Goal: Task Accomplishment & Management: Manage account settings

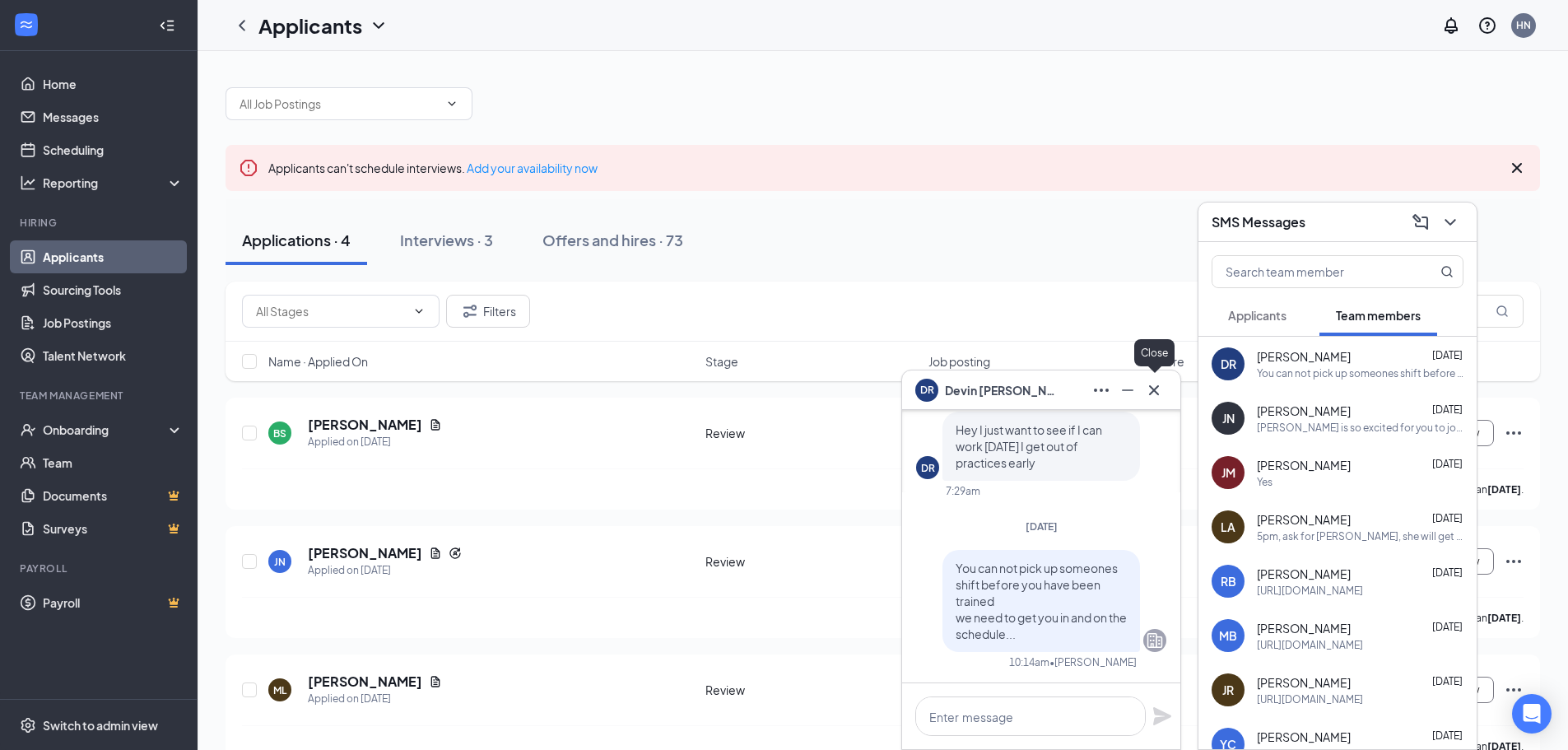
click at [1156, 392] on icon "Cross" at bounding box center [1154, 389] width 10 height 10
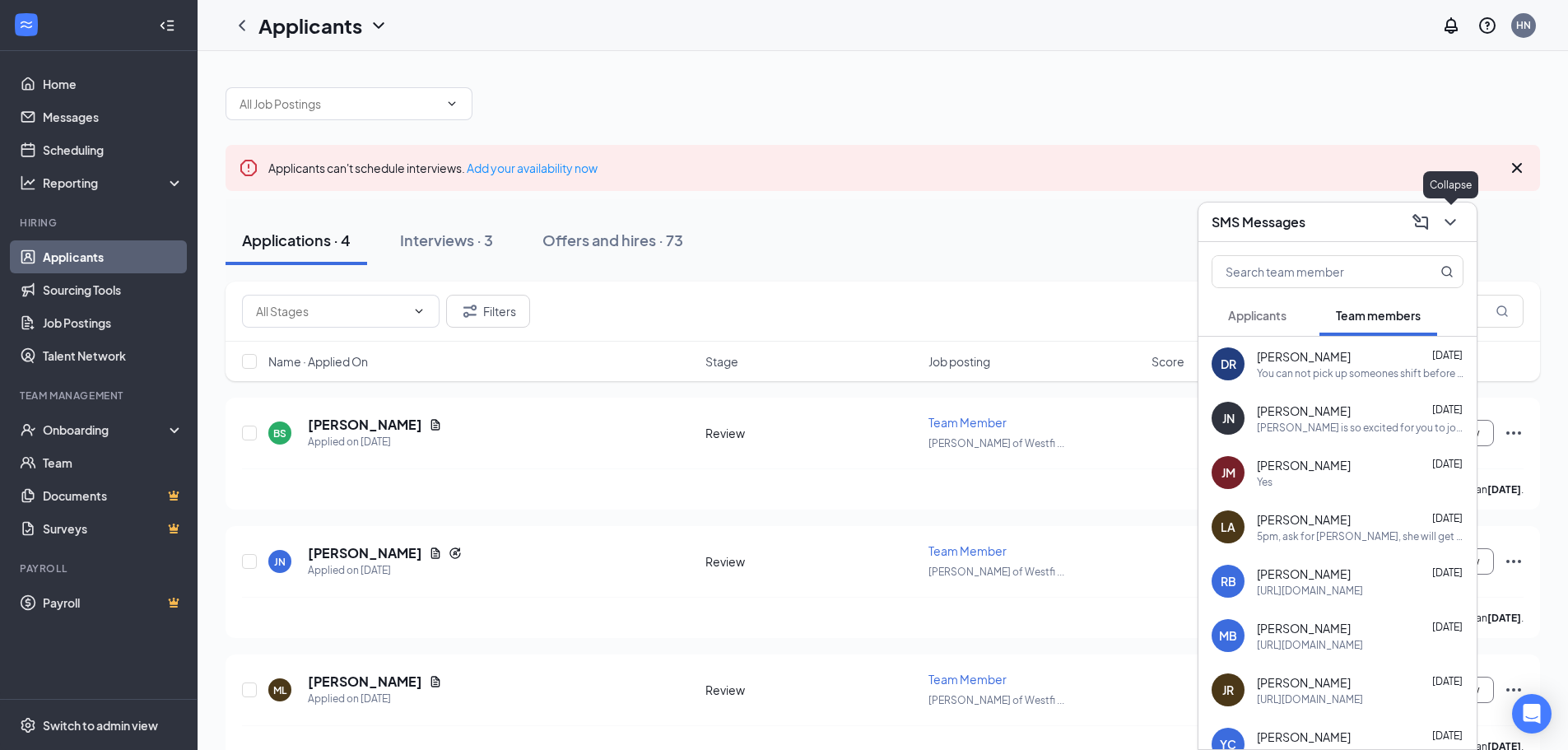
click at [1448, 225] on icon "ChevronDown" at bounding box center [1450, 222] width 20 height 20
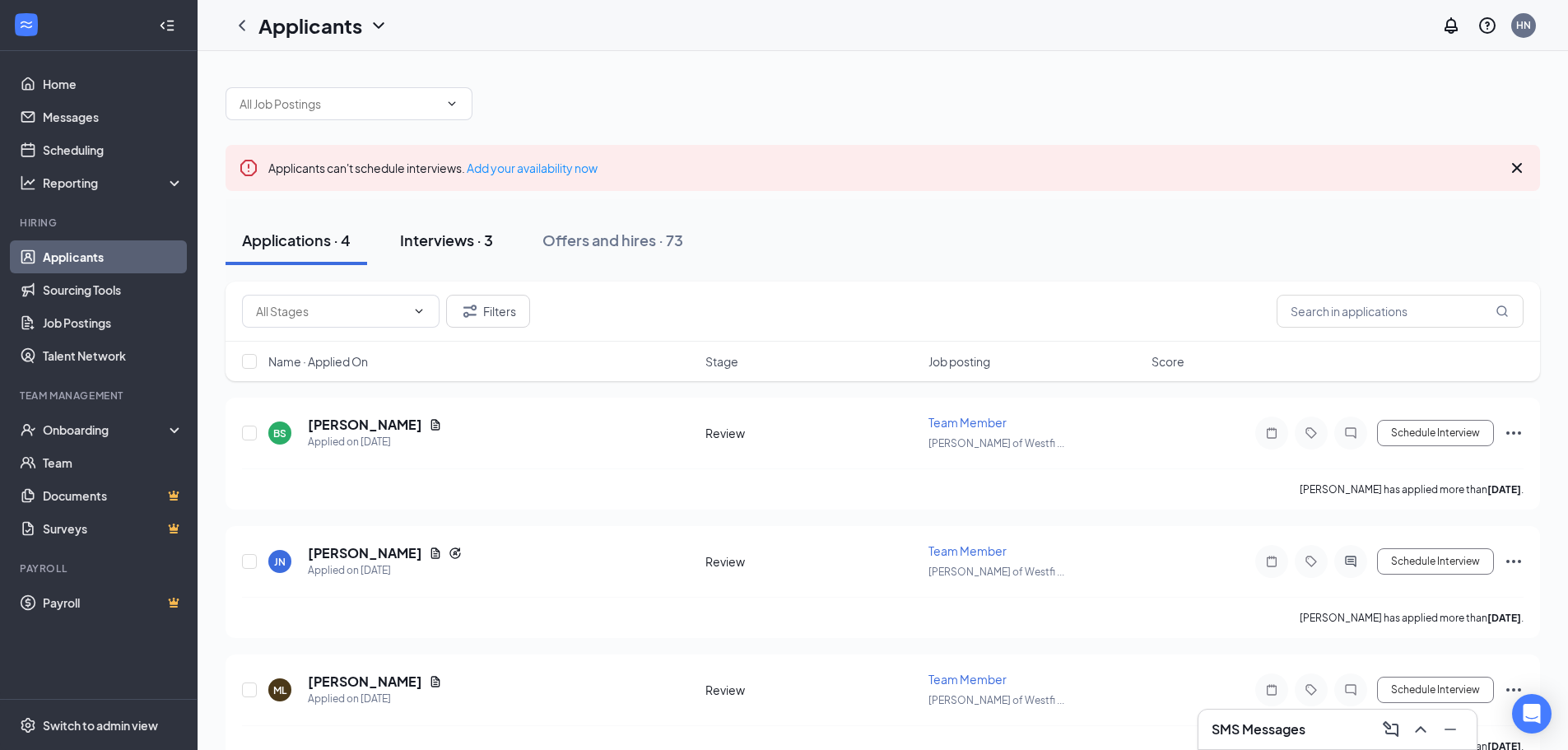
click at [437, 243] on div "Interviews · 3" at bounding box center [446, 239] width 93 height 20
click at [71, 423] on div "Onboarding" at bounding box center [106, 429] width 127 height 17
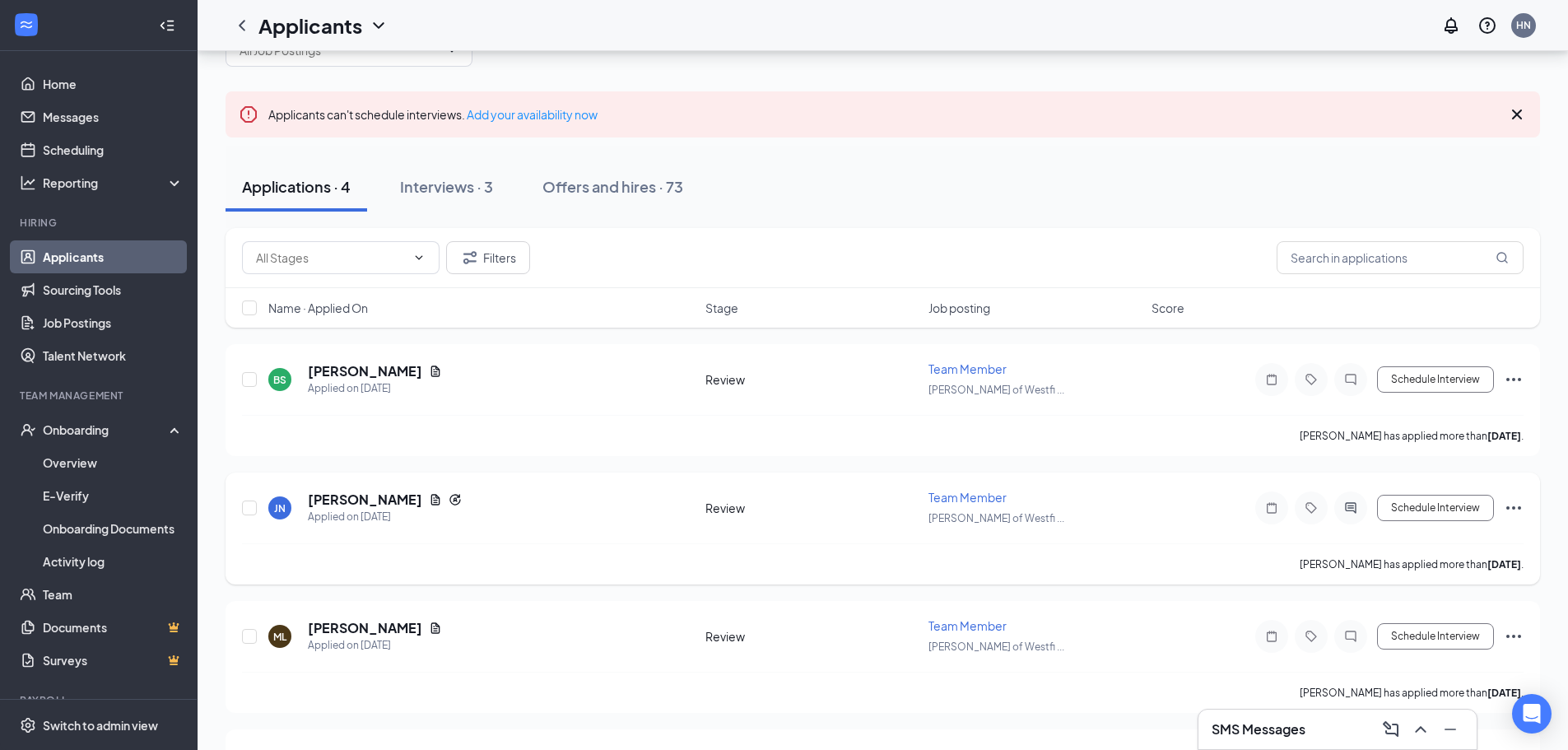
scroll to position [165, 0]
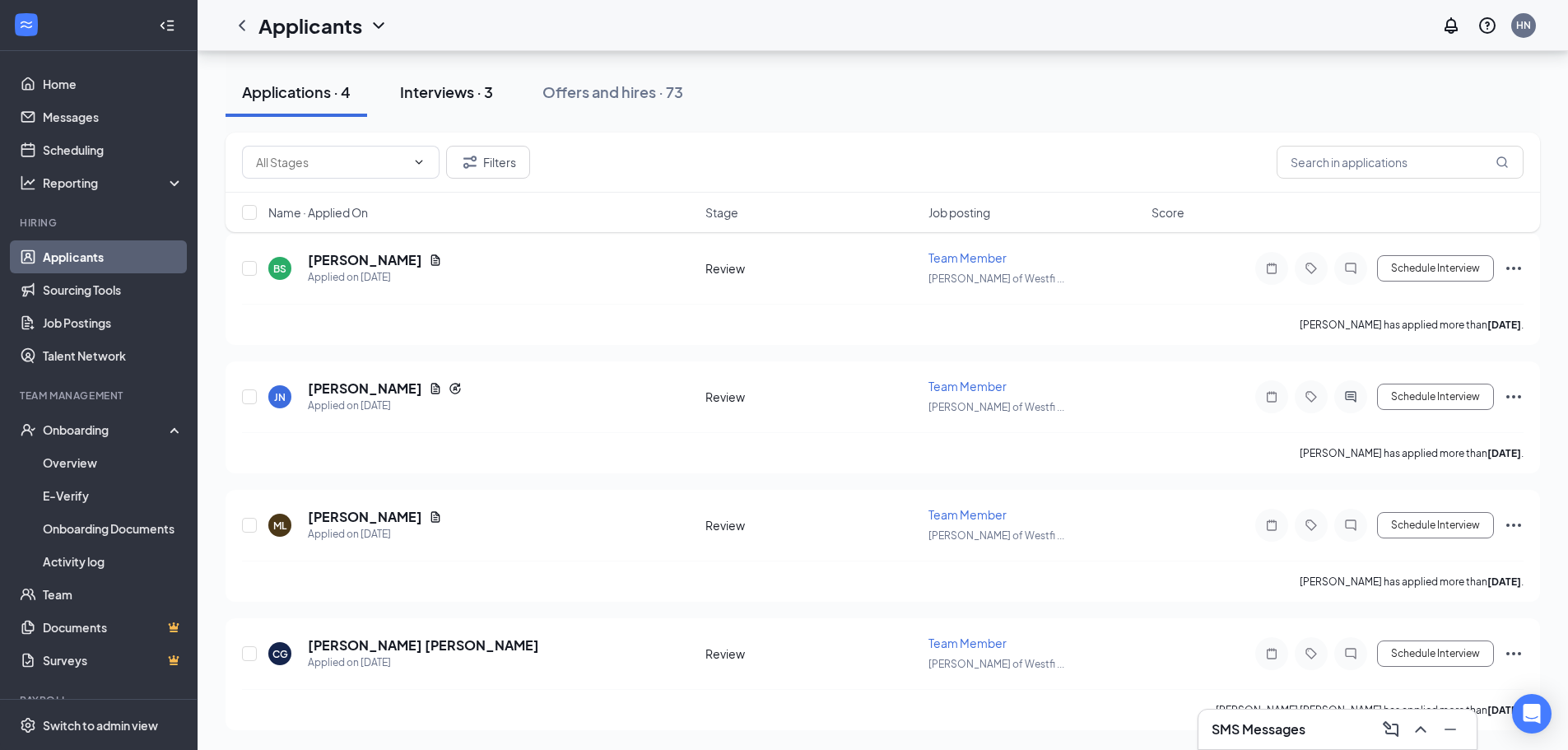
click at [458, 87] on div "Interviews · 3" at bounding box center [446, 92] width 93 height 20
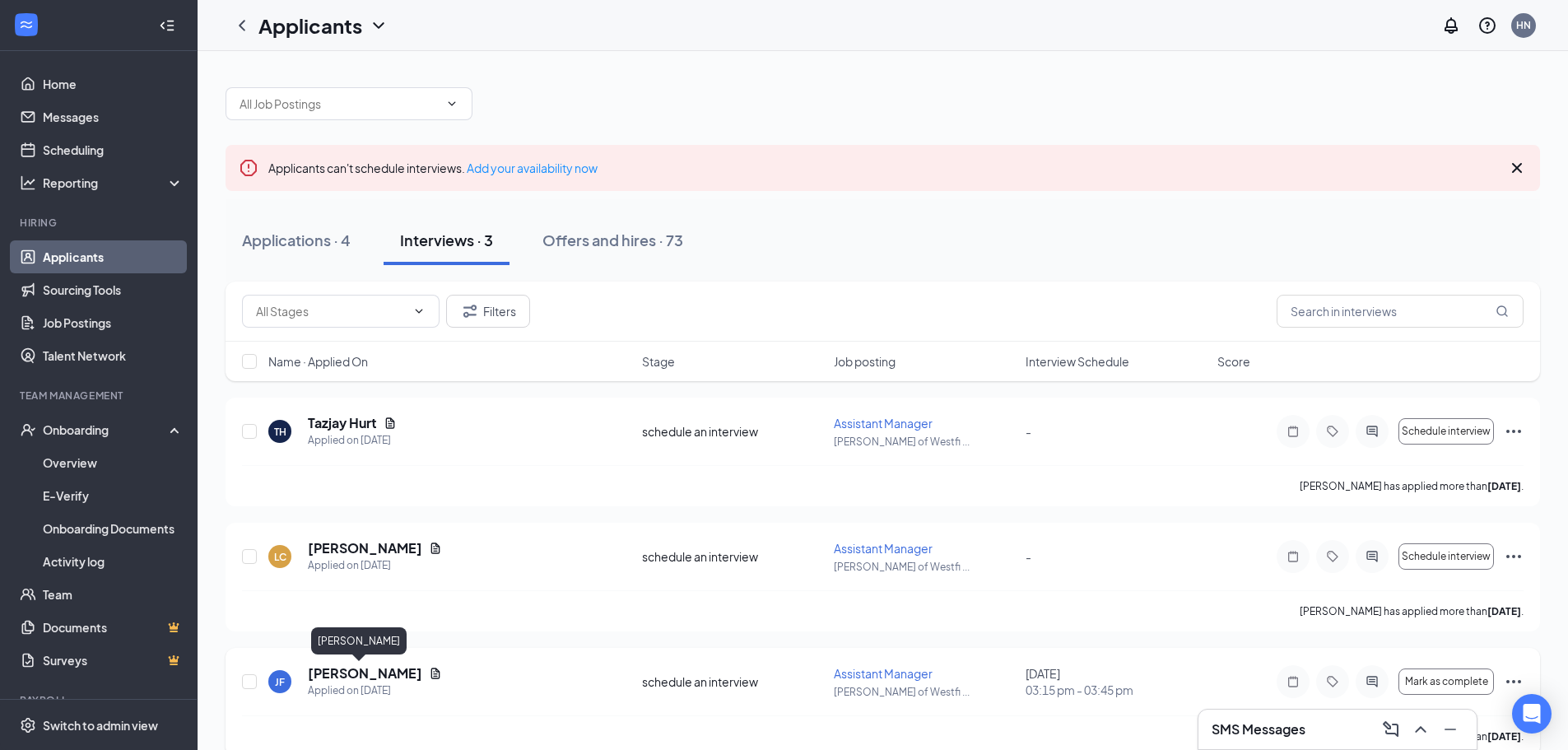
click at [355, 678] on h5 "[PERSON_NAME]" at bounding box center [365, 673] width 114 height 19
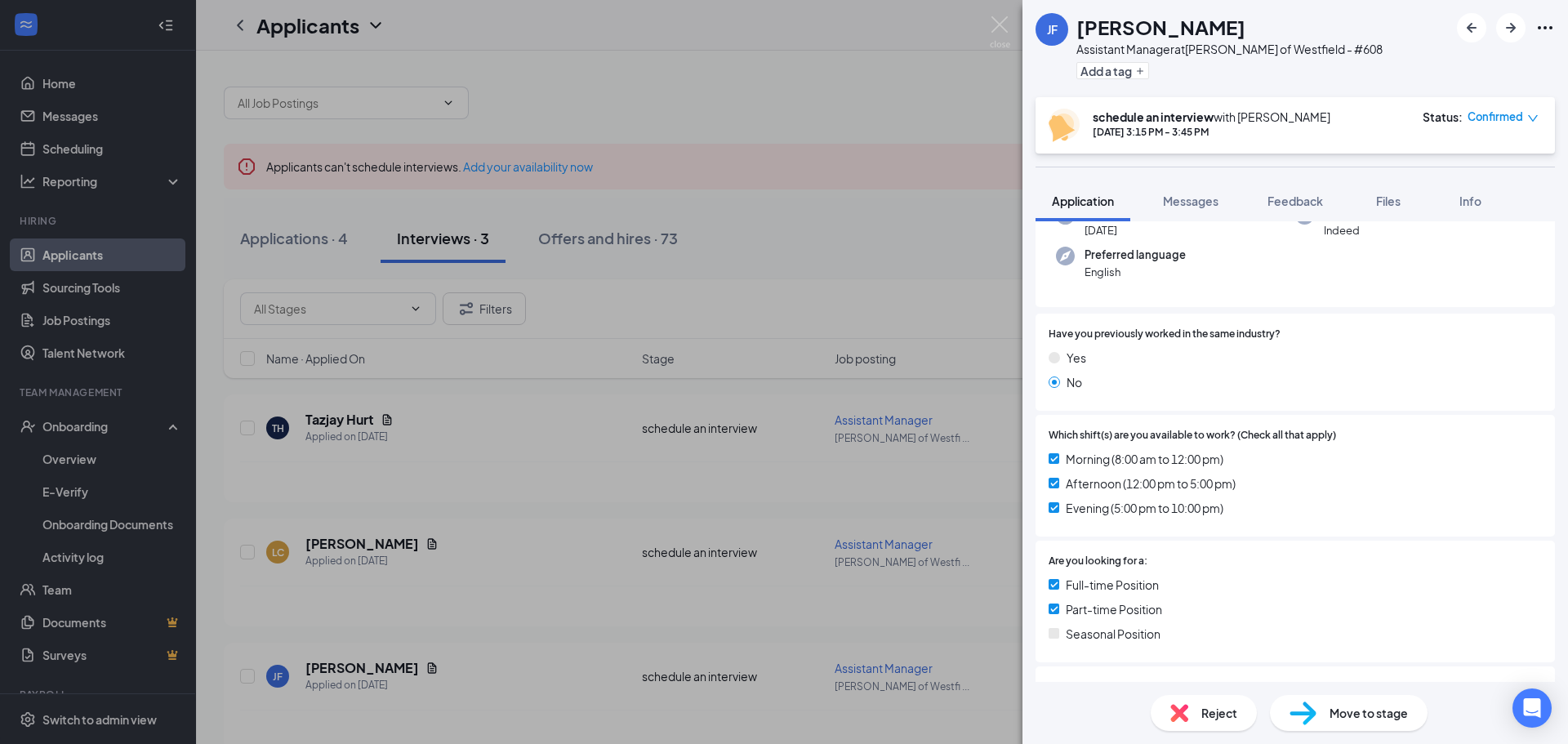
scroll to position [392, 0]
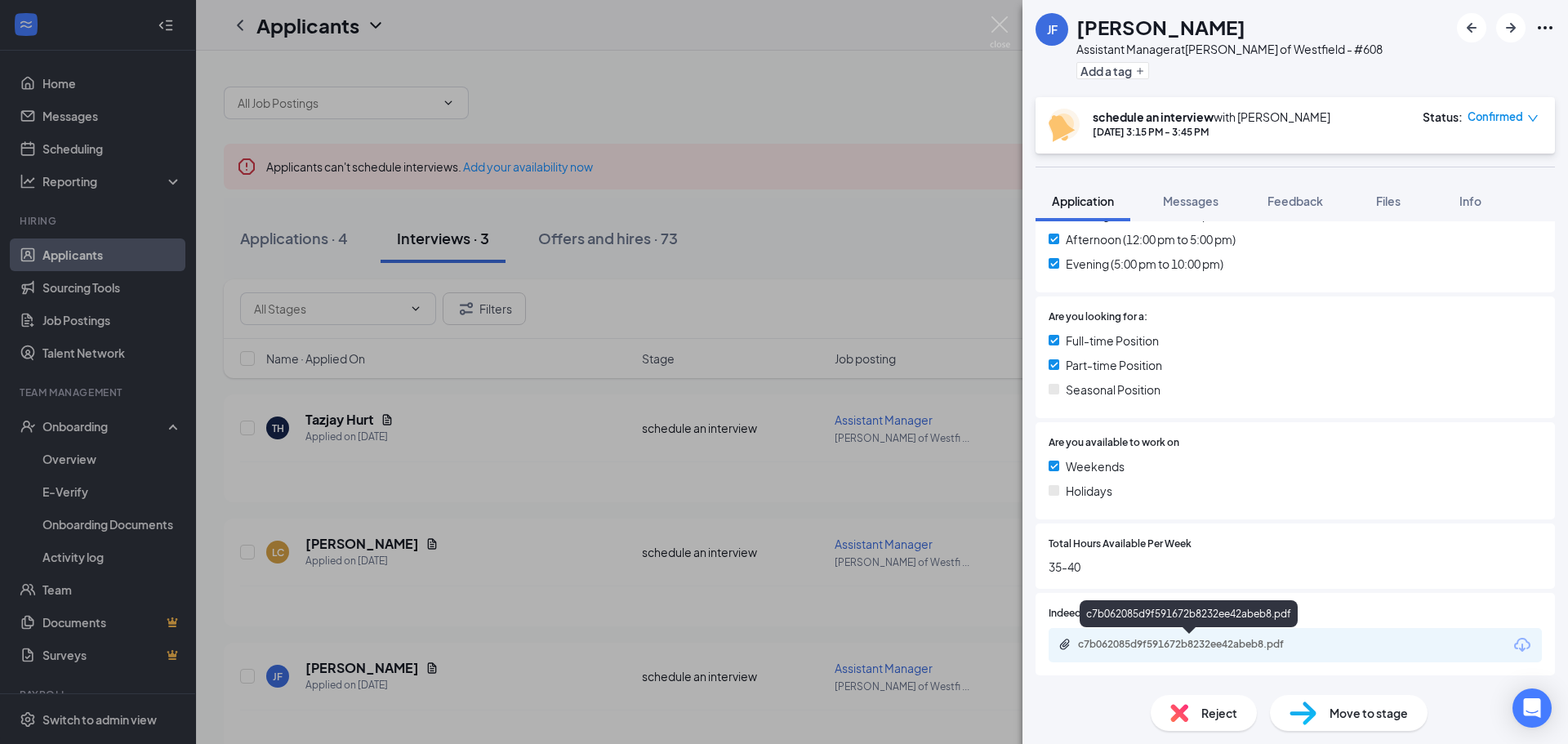
click at [1123, 645] on div "c7b062085d9f591672b8232ee42abeb8.pdf" at bounding box center [1192, 643] width 228 height 13
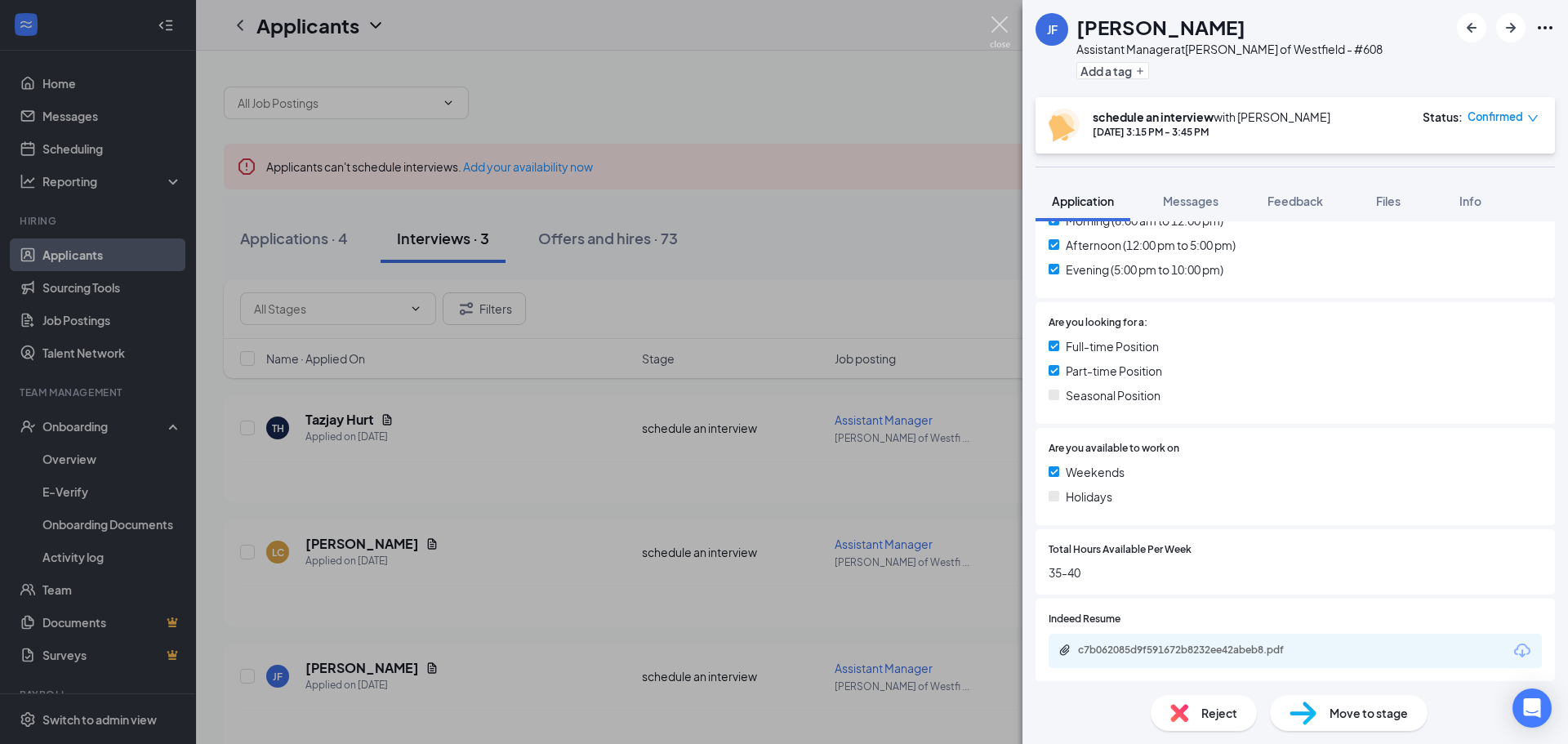
click at [1009, 23] on img at bounding box center [1000, 32] width 20 height 32
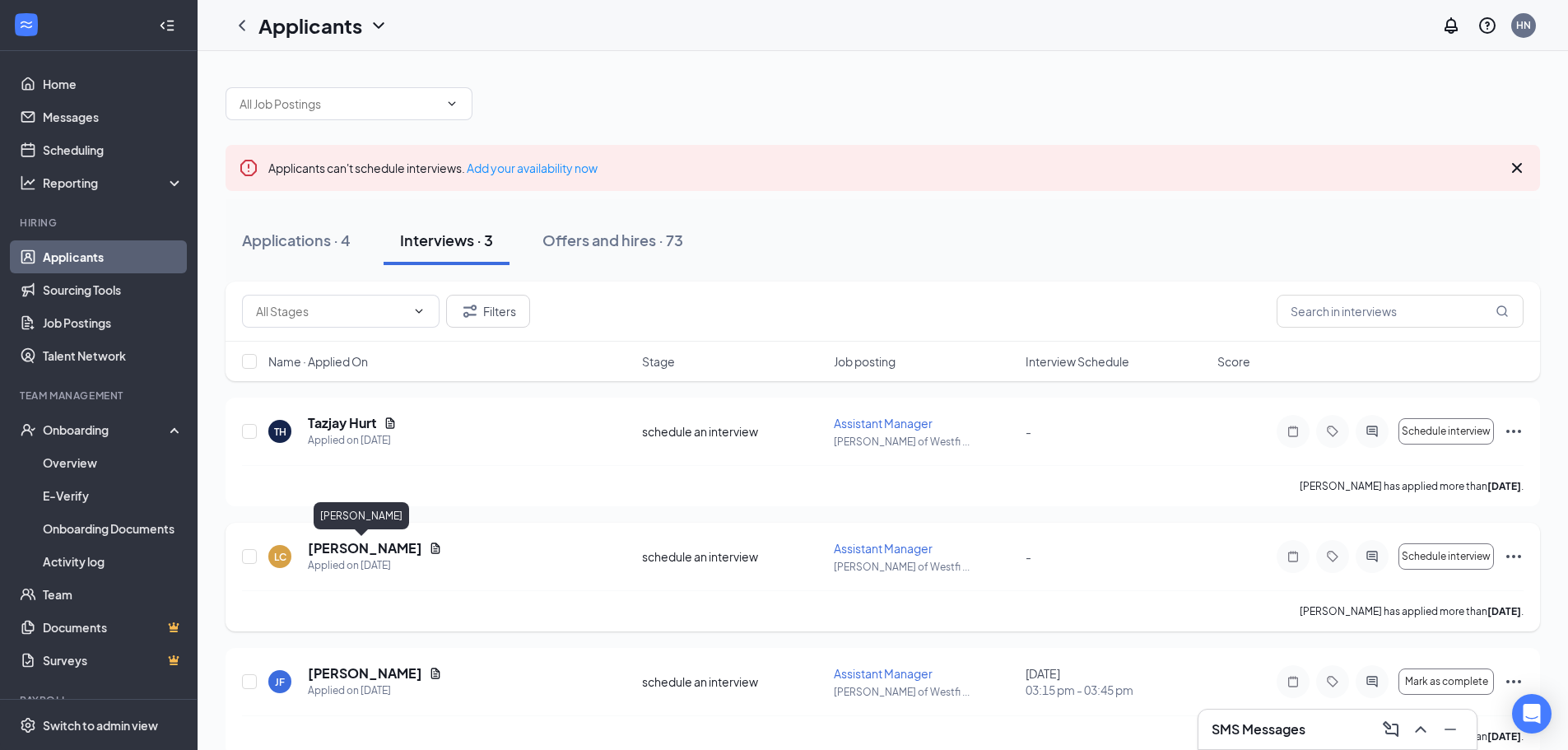
click at [366, 549] on h5 "[PERSON_NAME]" at bounding box center [365, 548] width 114 height 19
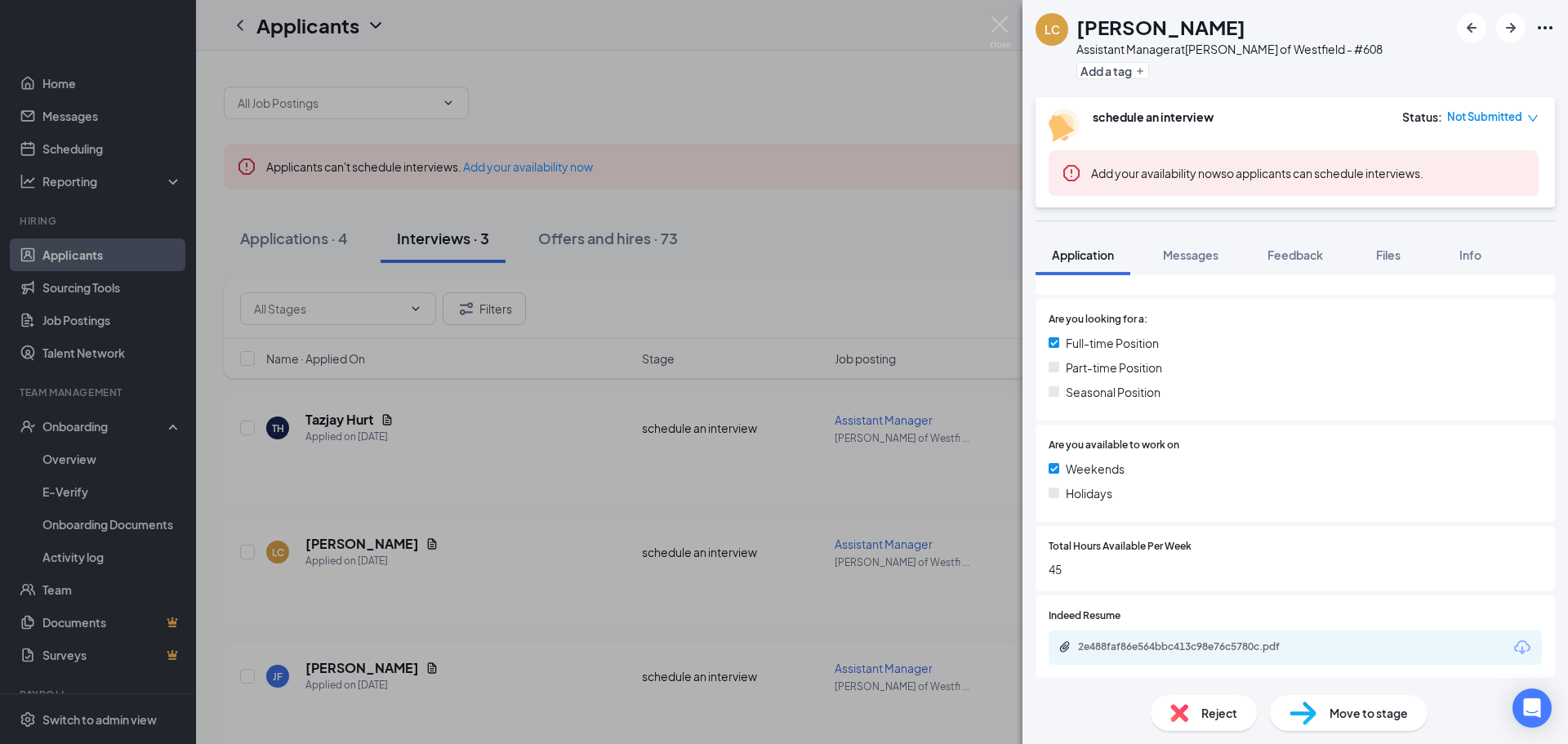
scroll to position [446, 0]
click at [1146, 650] on div "2e488faf86e564bbc413c98e76c5780c.pdf" at bounding box center [1190, 645] width 264 height 15
click at [990, 29] on img at bounding box center [1000, 32] width 20 height 32
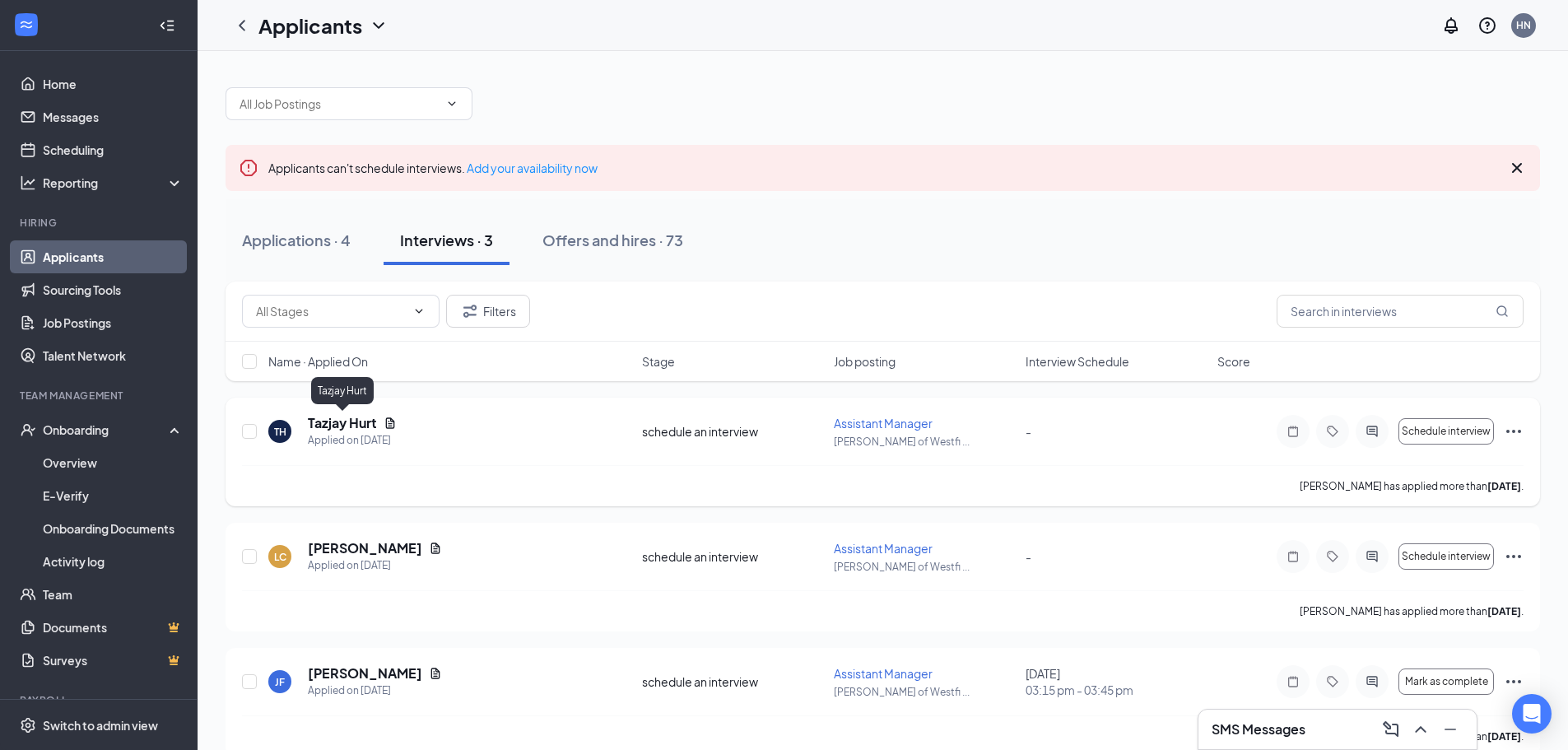
click at [355, 420] on h5 "Tazjay Hurt" at bounding box center [342, 422] width 69 height 19
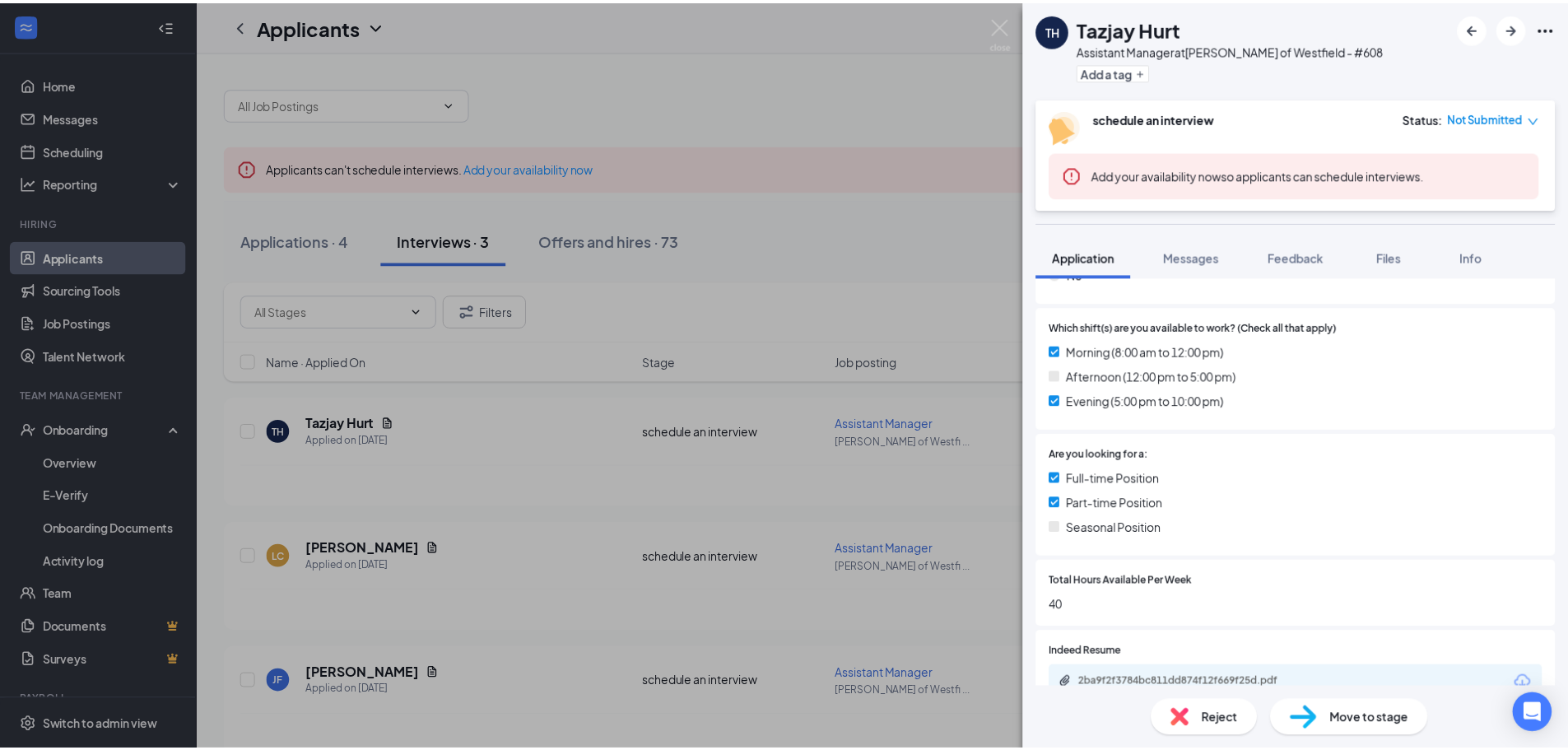
scroll to position [340, 0]
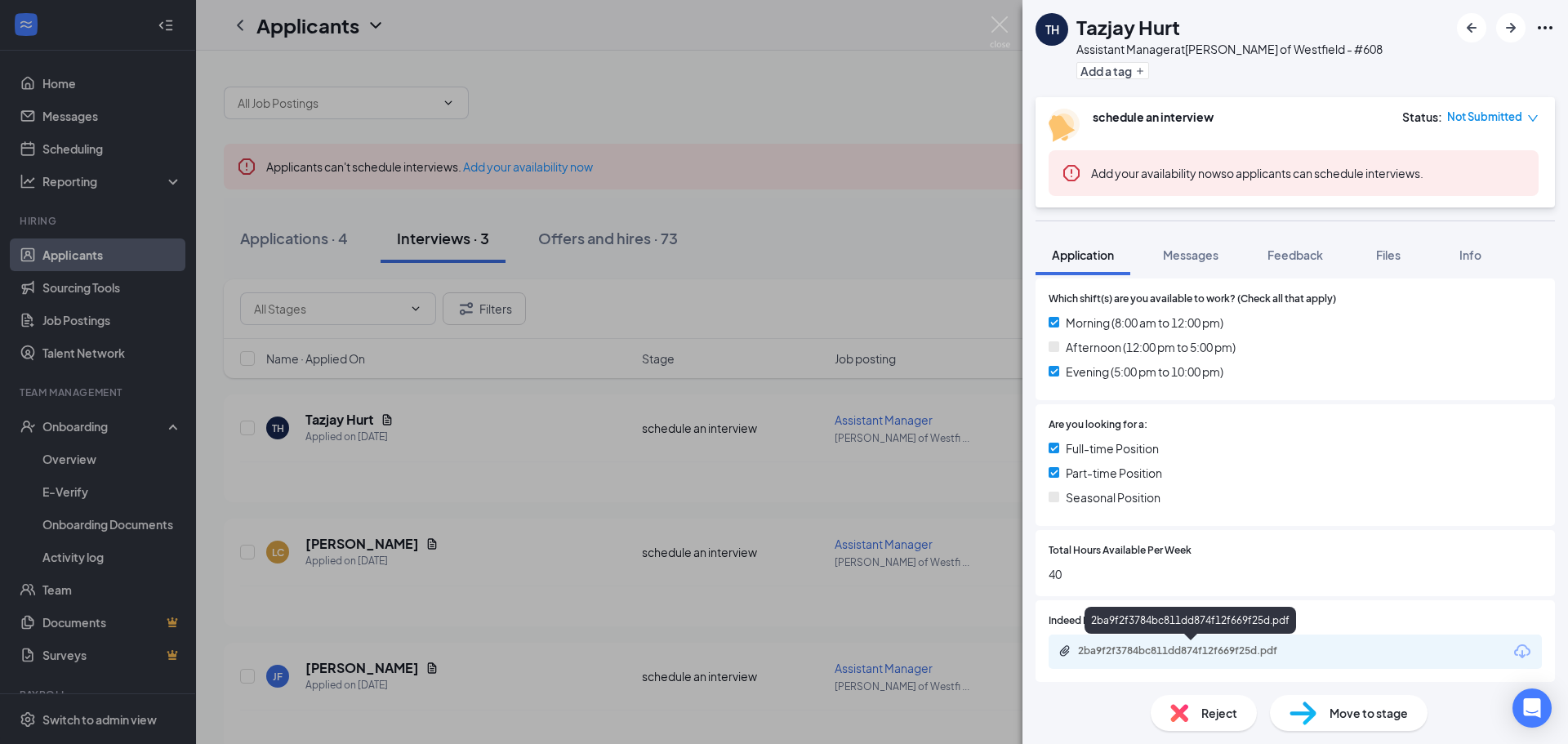
click at [1131, 651] on div "2ba9f2f3784bc811dd874f12f669f25d.pdf" at bounding box center [1192, 650] width 228 height 13
click at [1001, 19] on img at bounding box center [1000, 32] width 20 height 32
